Goal: Information Seeking & Learning: Learn about a topic

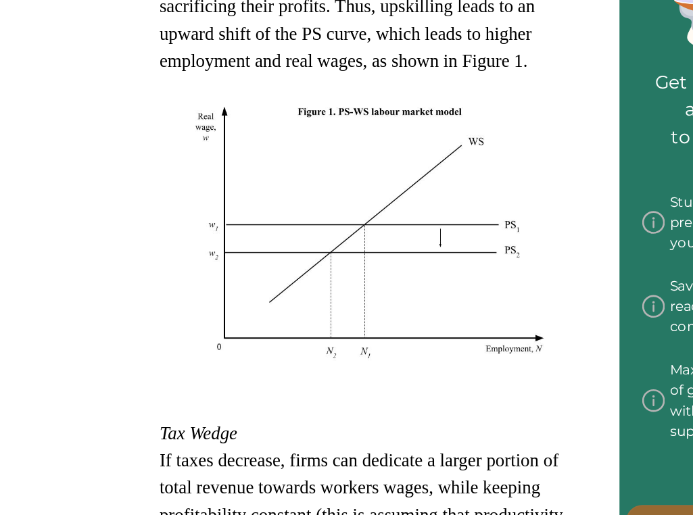
scroll to position [649, 0]
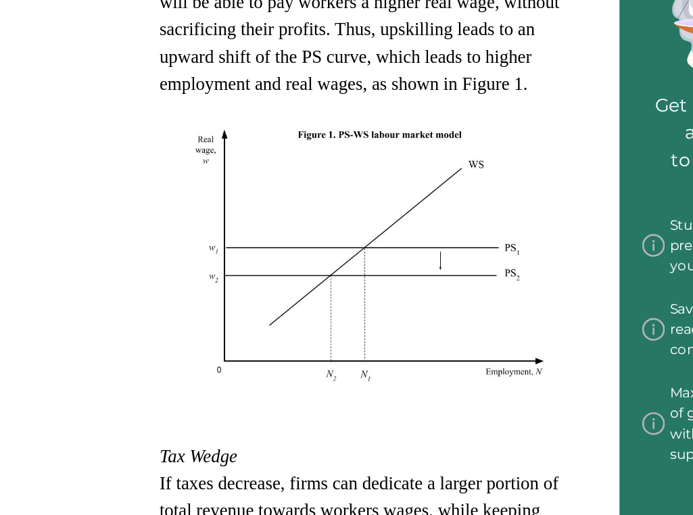
click at [230, 132] on div "Keywords: microeconomics – labour market – external shocks – Wage Setting – Pri…" at bounding box center [364, 364] width 296 height 1603
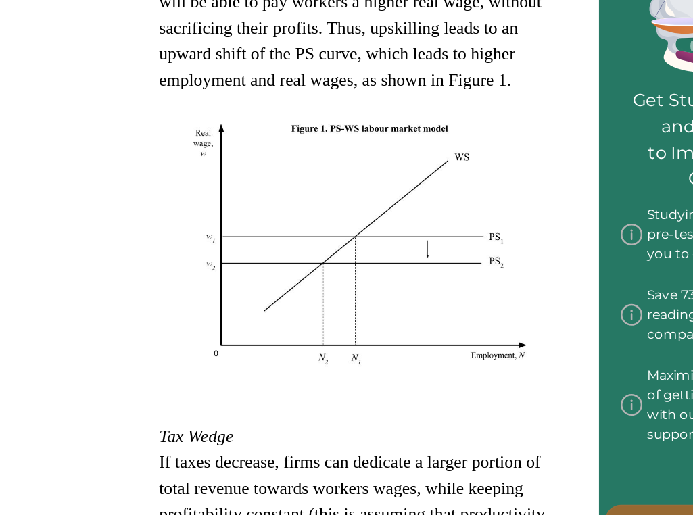
click at [228, 140] on div "Keywords: microeconomics – labour market – external shocks – Wage Setting – Pri…" at bounding box center [364, 364] width 296 height 1603
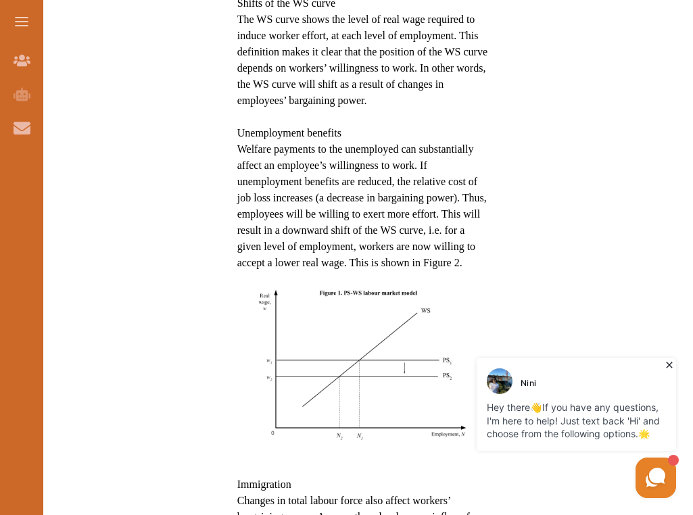
scroll to position [1137, 0]
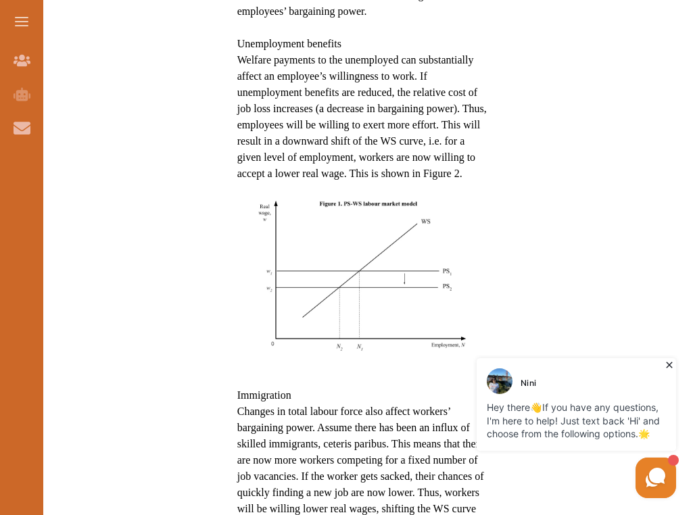
click at [389, 179] on span "Welfare payments to the unemployed can substantially affect an employee’s willi…" at bounding box center [361, 116] width 249 height 125
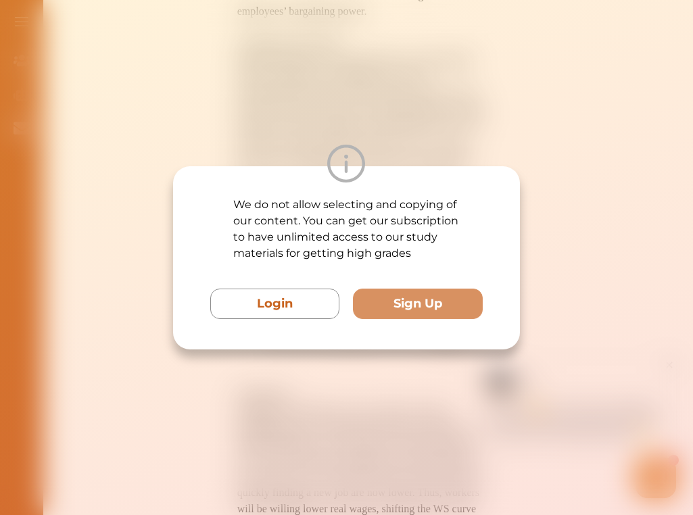
click at [232, 111] on div "We do not allow selecting and copying of our content. You can get our subscript…" at bounding box center [346, 257] width 693 height 515
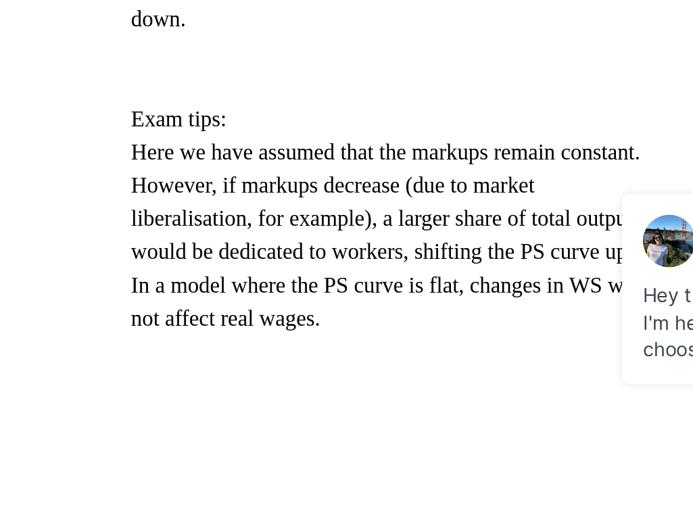
scroll to position [1388, 0]
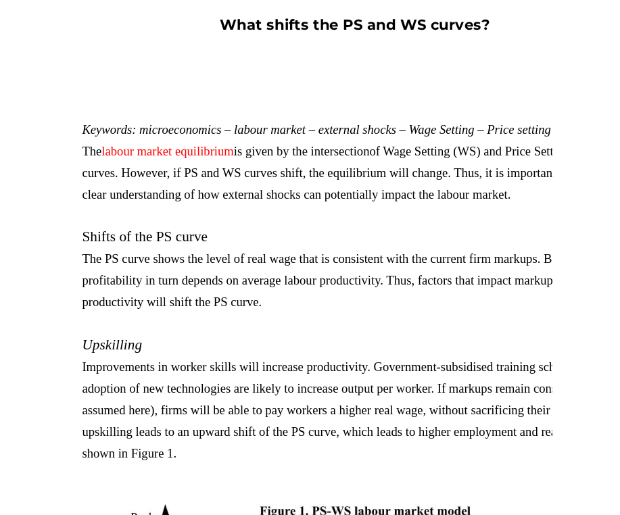
scroll to position [357, 0]
